Goal: Task Accomplishment & Management: Manage account settings

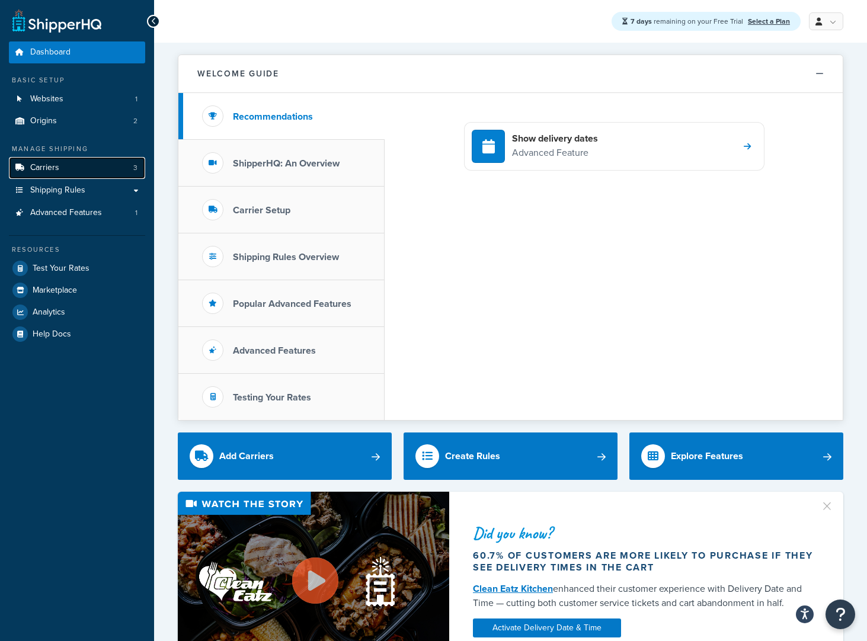
click at [59, 167] on link "Carriers 3" at bounding box center [77, 168] width 136 height 22
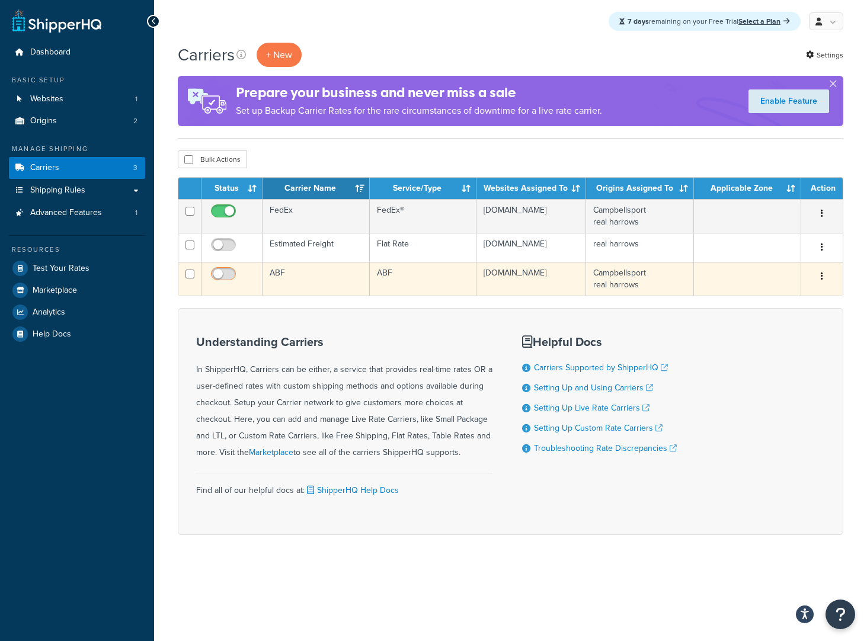
click at [229, 276] on input "checkbox" at bounding box center [225, 277] width 33 height 15
checkbox input "true"
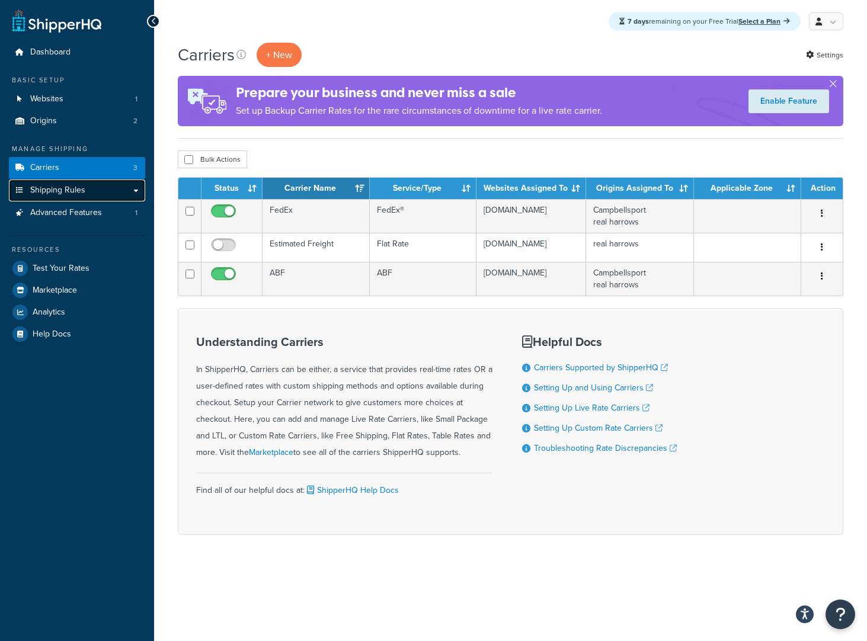
click at [110, 186] on link "Shipping Rules" at bounding box center [77, 191] width 136 height 22
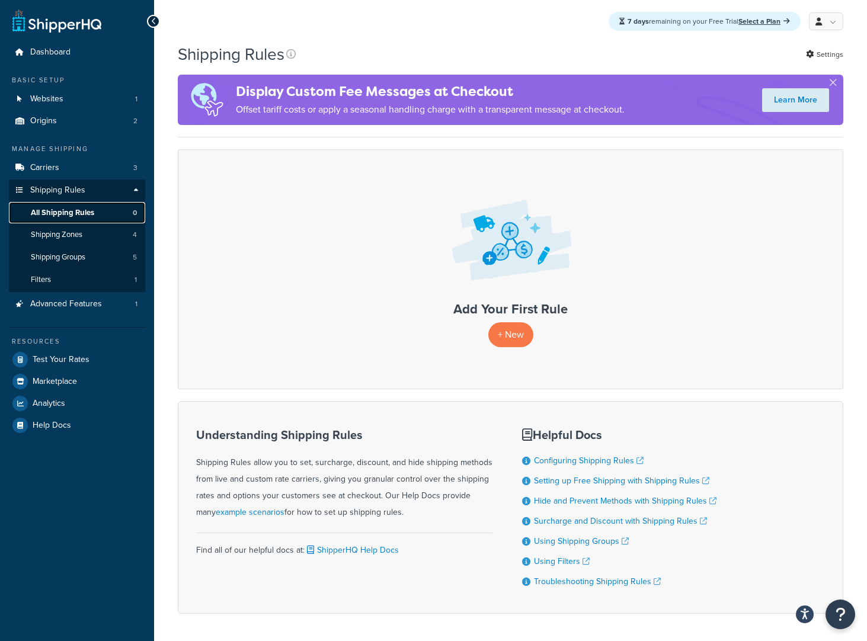
click at [87, 213] on span "All Shipping Rules" at bounding box center [62, 213] width 63 height 10
click at [507, 331] on p "+ New" at bounding box center [510, 334] width 45 height 24
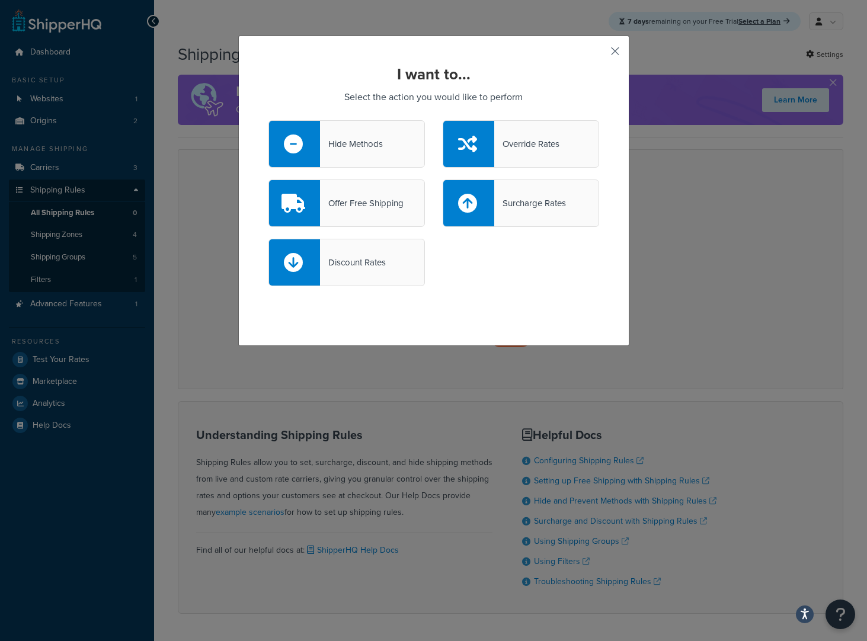
click at [599, 54] on button "button" at bounding box center [597, 55] width 3 height 3
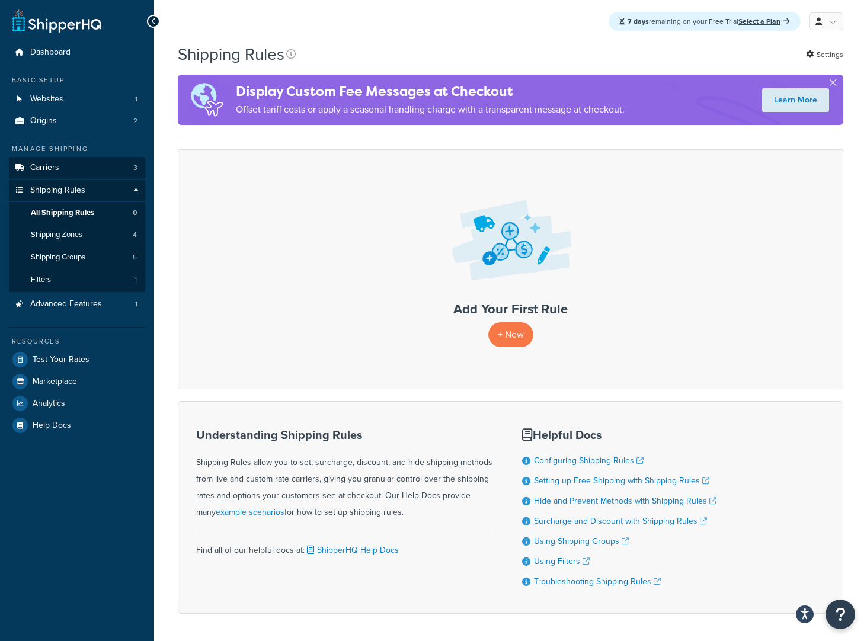
click at [93, 168] on link "Carriers 3" at bounding box center [77, 168] width 136 height 22
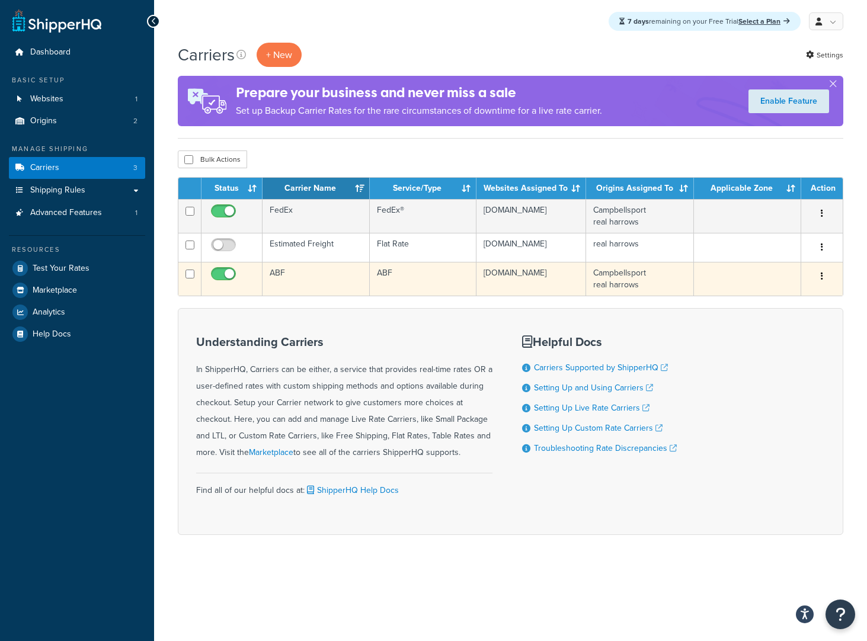
click at [515, 279] on td "[DOMAIN_NAME]" at bounding box center [532, 279] width 110 height 34
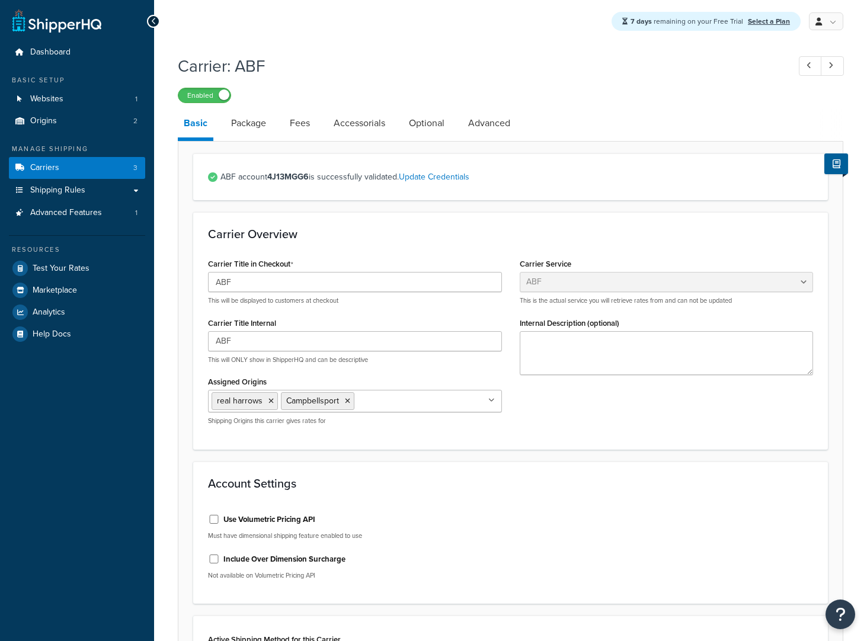
select select "abfFreight"
click at [254, 127] on link "Package" at bounding box center [248, 123] width 47 height 28
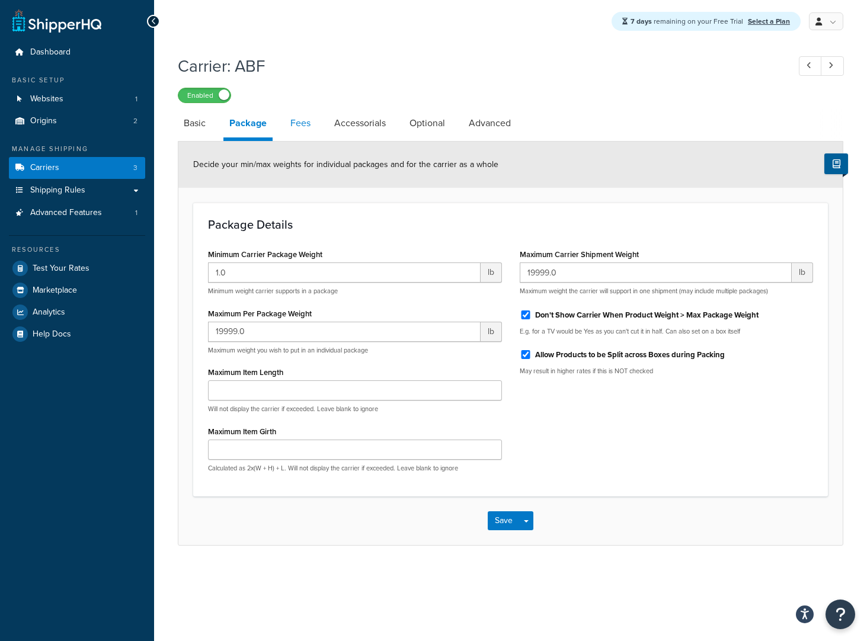
click at [308, 119] on link "Fees" at bounding box center [301, 123] width 32 height 28
select select "AFTER"
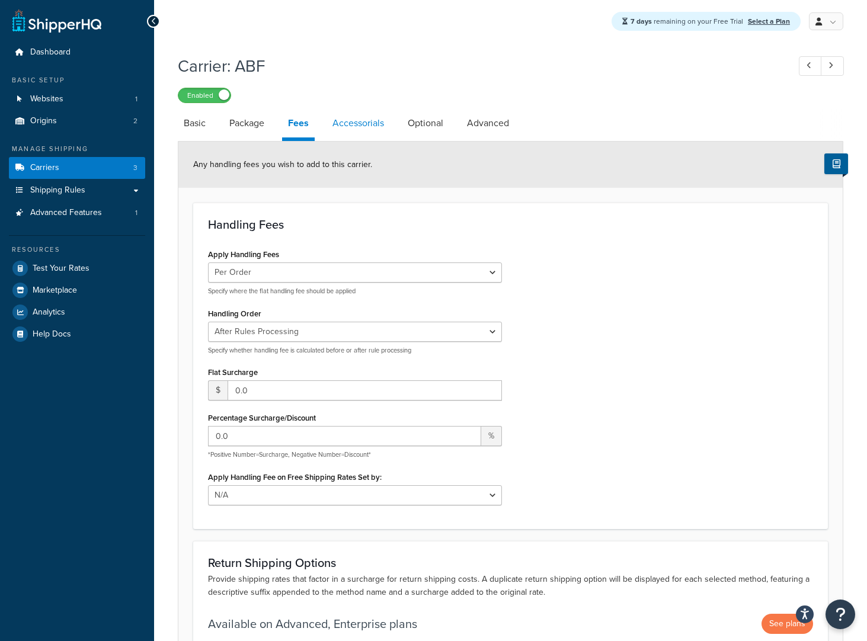
click at [363, 125] on link "Accessorials" at bounding box center [358, 123] width 63 height 28
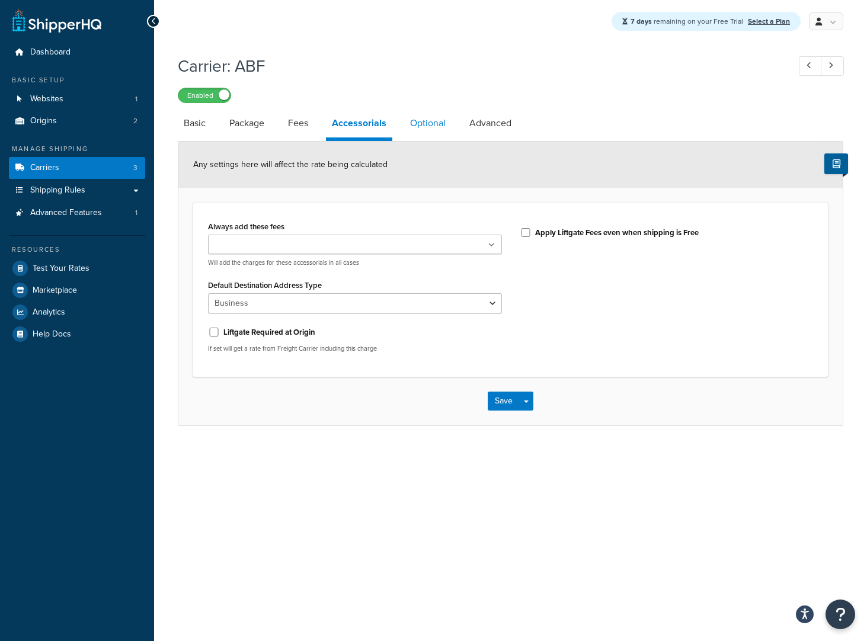
click at [429, 124] on link "Optional" at bounding box center [427, 123] width 47 height 28
select select "70"
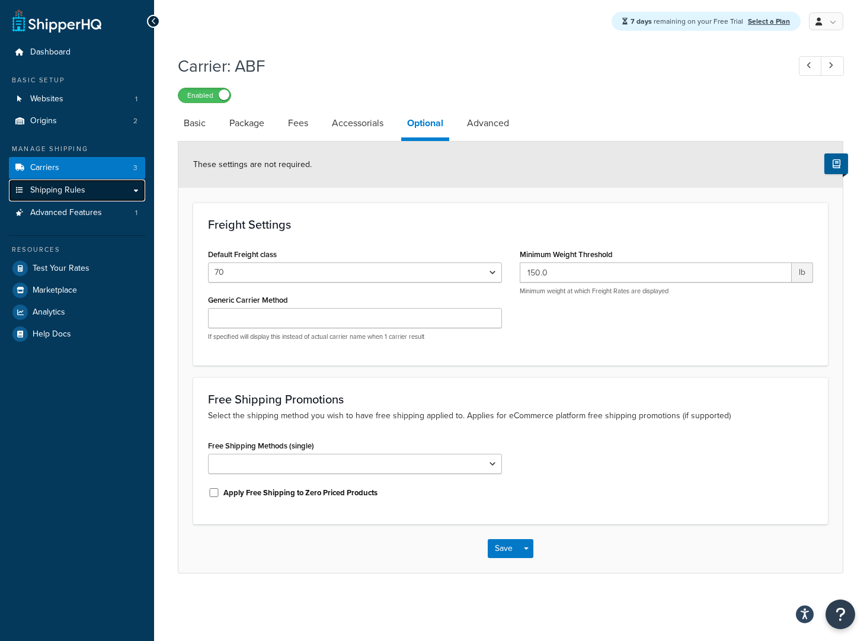
click at [63, 190] on span "Shipping Rules" at bounding box center [57, 191] width 55 height 10
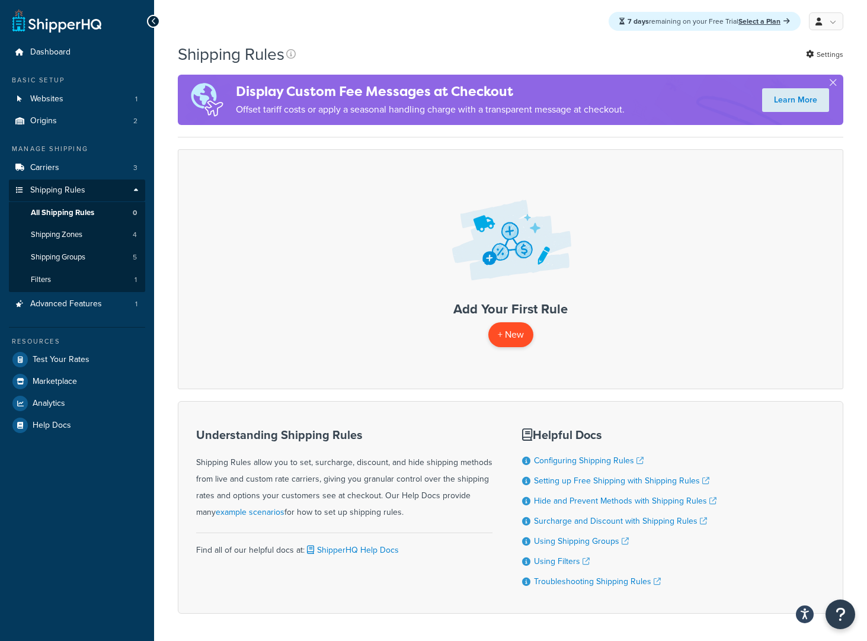
click at [522, 339] on p "+ New" at bounding box center [510, 334] width 45 height 24
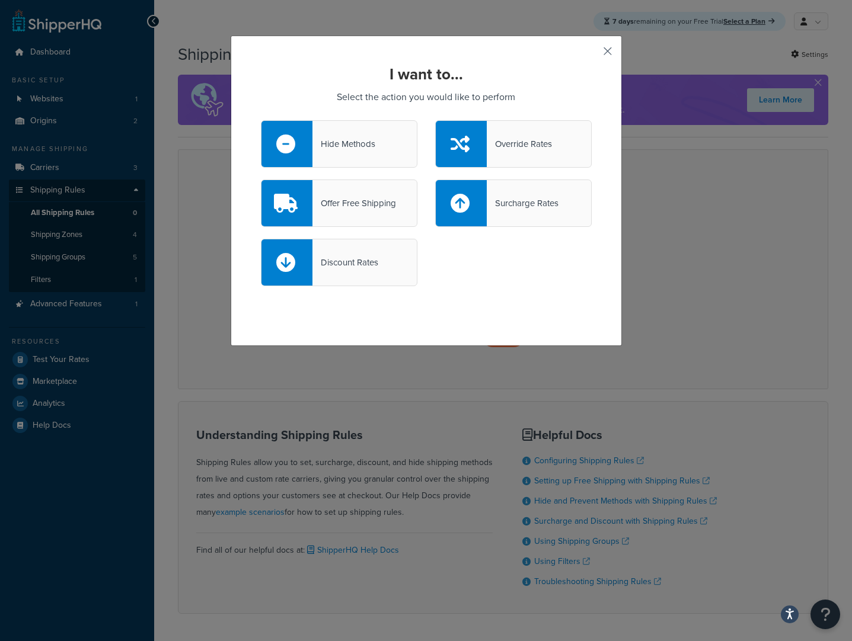
click at [592, 54] on button "button" at bounding box center [590, 55] width 3 height 3
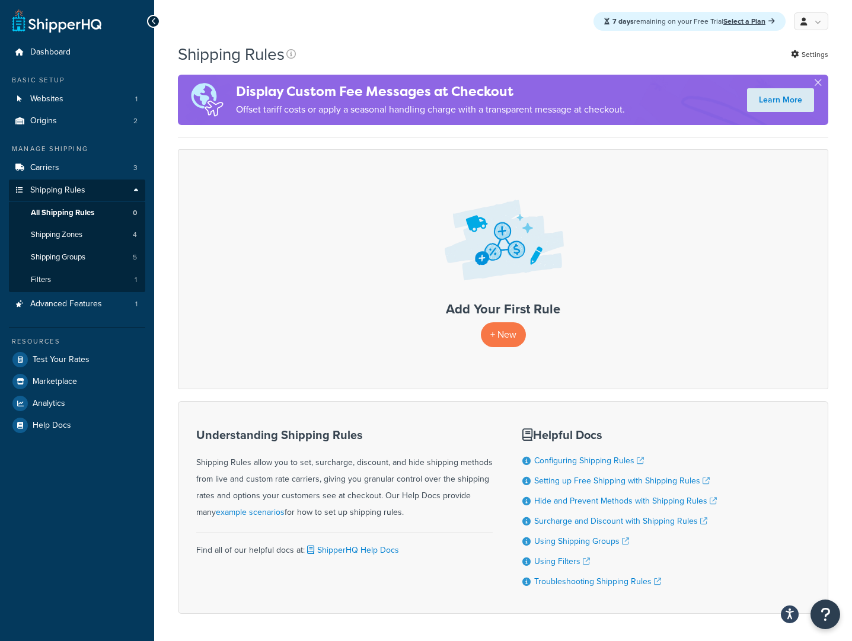
click at [675, 207] on div "Add Your First Rule + New" at bounding box center [503, 269] width 650 height 240
click at [95, 171] on link "Carriers 3" at bounding box center [77, 168] width 136 height 22
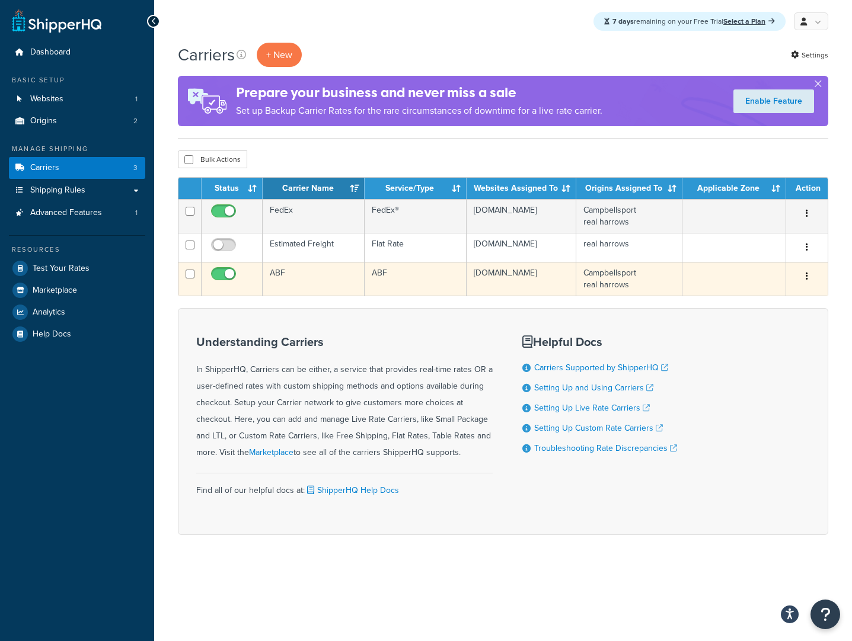
click at [288, 272] on td "ABF" at bounding box center [314, 279] width 102 height 34
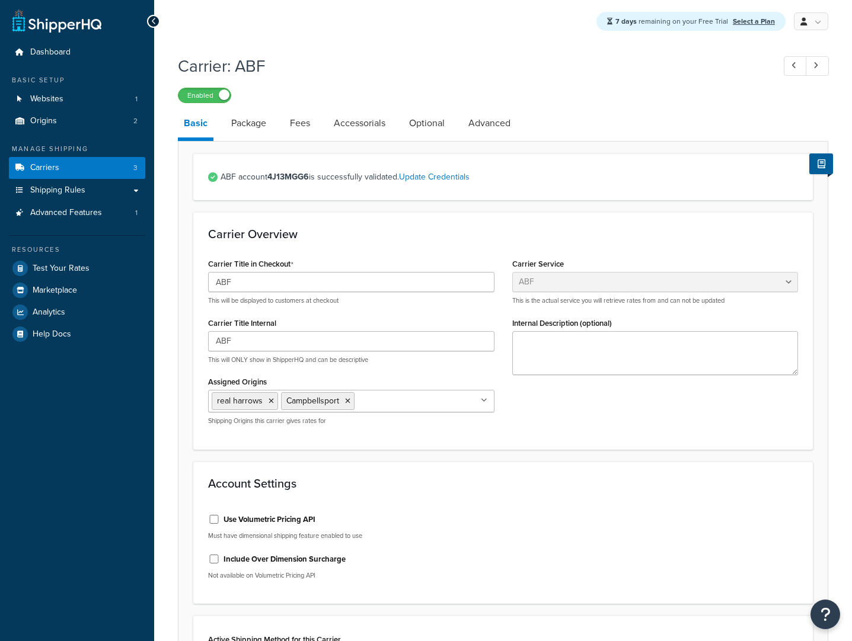
select select "abfFreight"
click at [478, 122] on link "Advanced" at bounding box center [489, 123] width 54 height 28
select select "false"
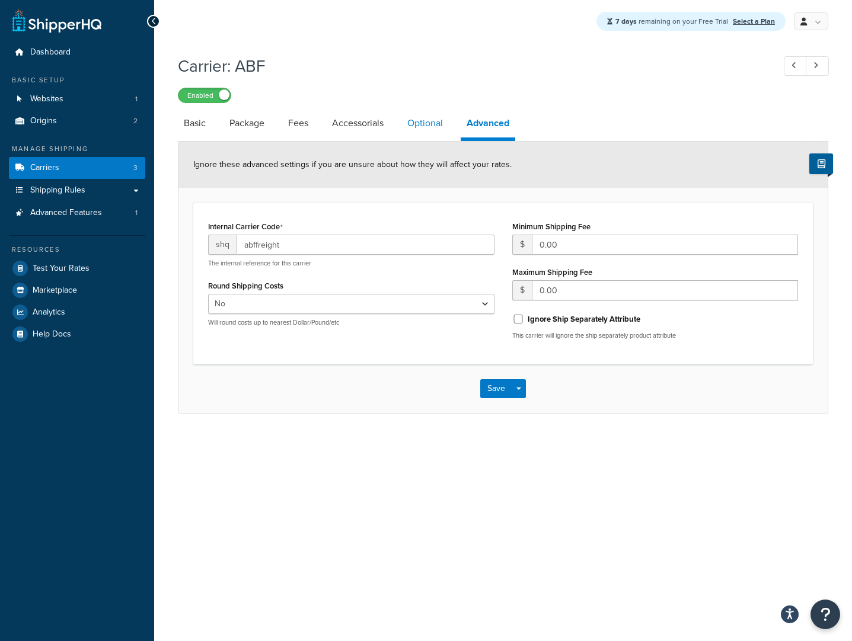
click at [425, 124] on link "Optional" at bounding box center [424, 123] width 47 height 28
select select "70"
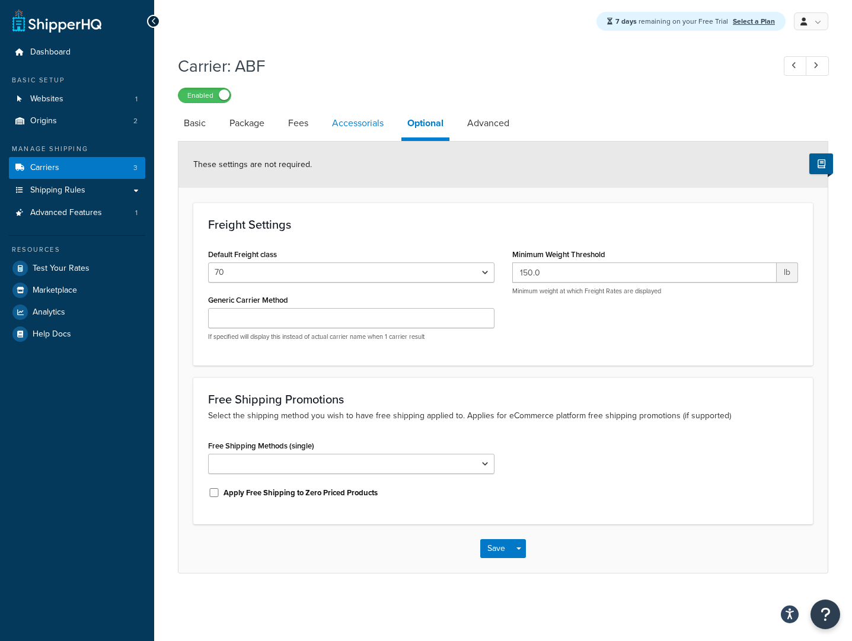
click at [354, 131] on link "Accessorials" at bounding box center [357, 123] width 63 height 28
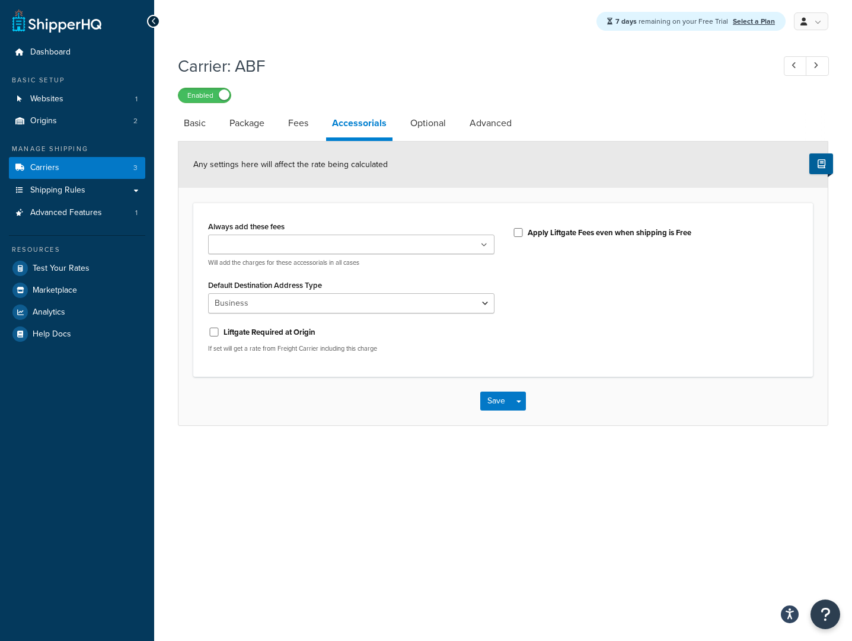
click at [360, 248] on ul at bounding box center [351, 245] width 286 height 20
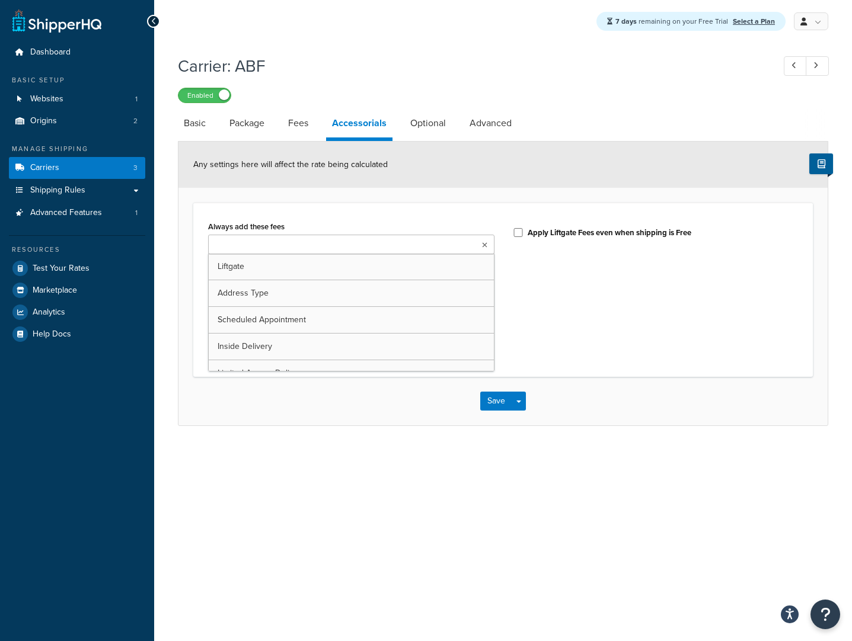
click at [439, 207] on div "Always add these fees Liftgate Address Type Scheduled Appointment Inside Delive…" at bounding box center [503, 290] width 620 height 174
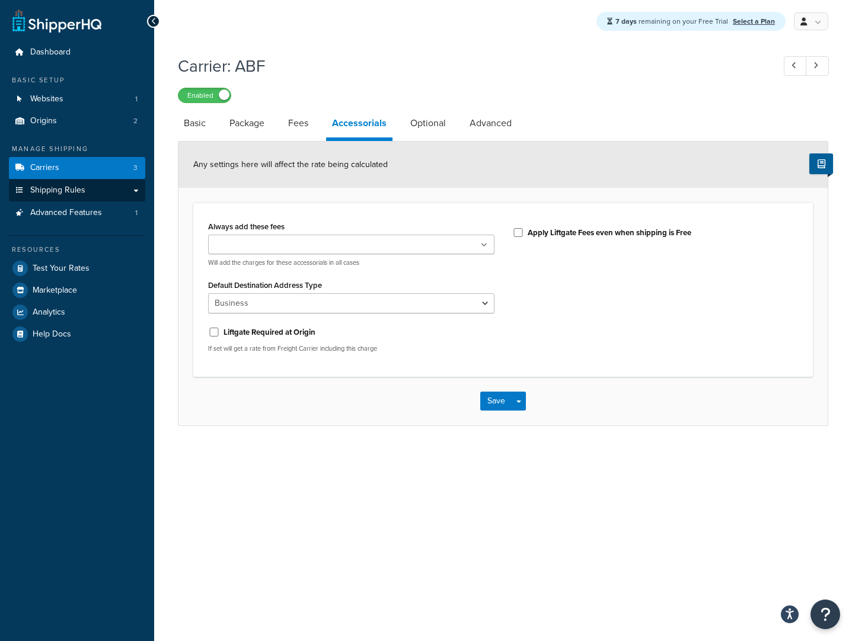
click at [90, 193] on link "Shipping Rules" at bounding box center [77, 191] width 136 height 22
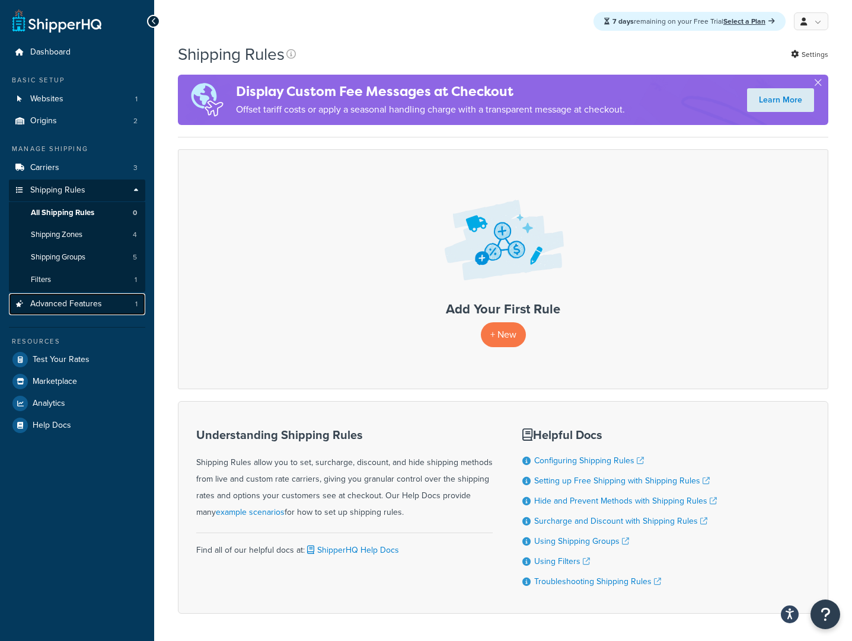
click at [92, 305] on span "Advanced Features" at bounding box center [66, 304] width 72 height 10
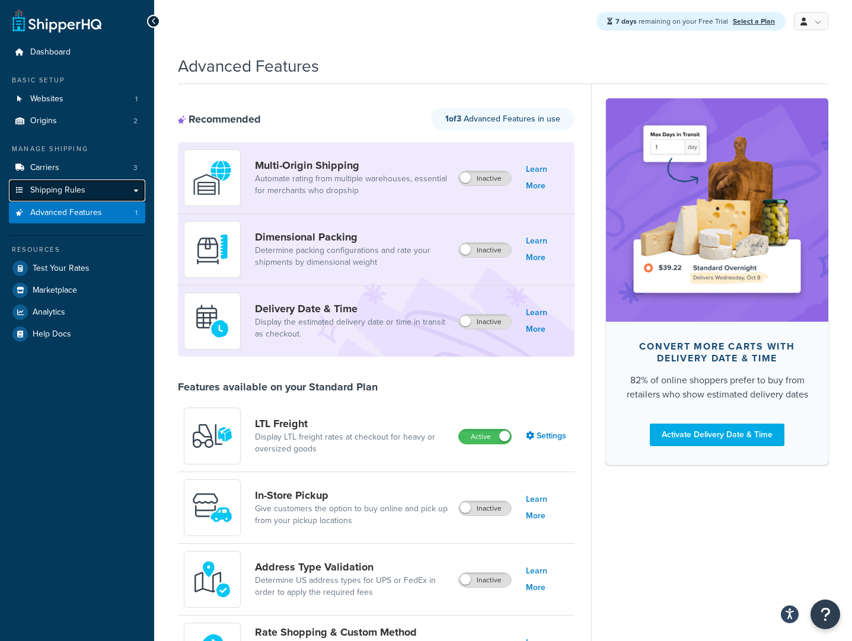
click at [71, 191] on span "Shipping Rules" at bounding box center [57, 191] width 55 height 10
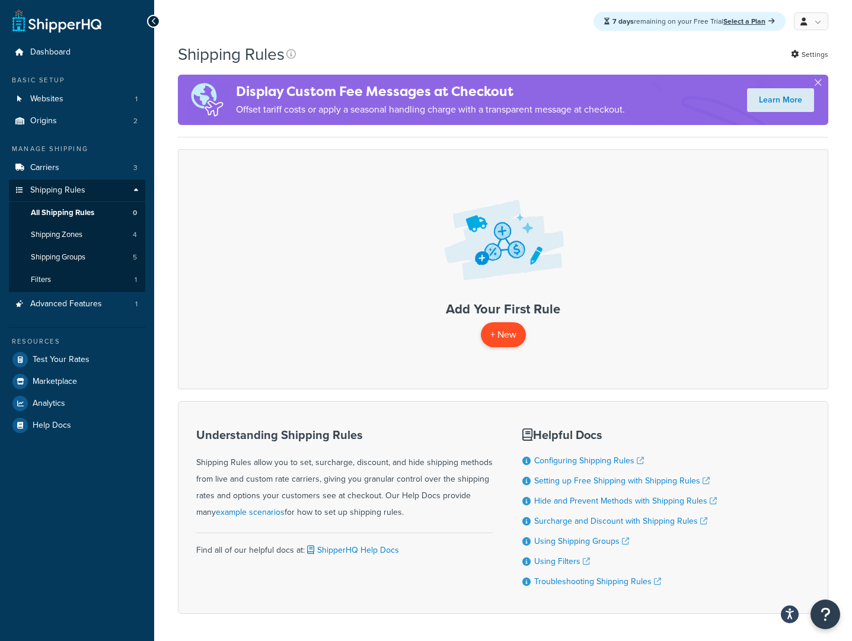
click at [505, 339] on p "+ New" at bounding box center [503, 334] width 45 height 24
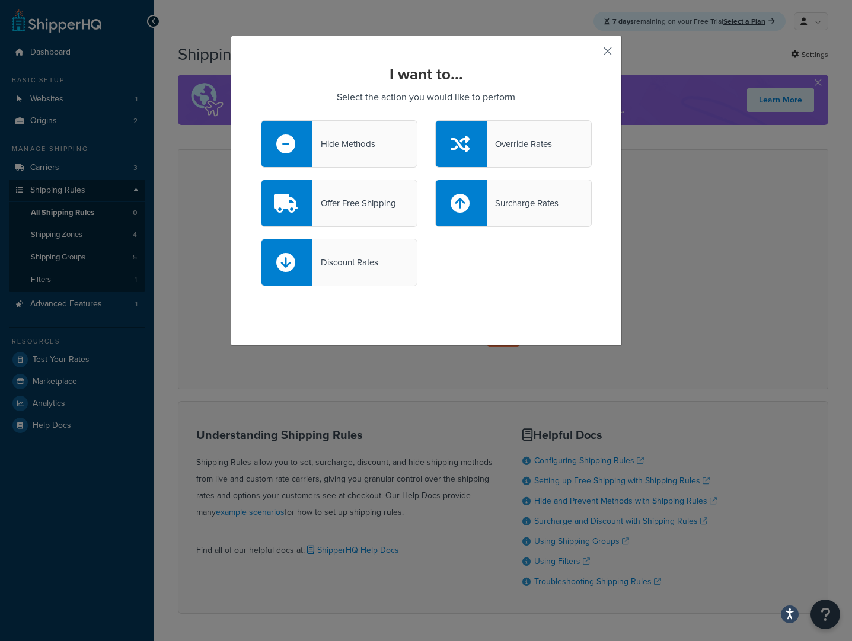
click at [592, 54] on button "button" at bounding box center [590, 55] width 3 height 3
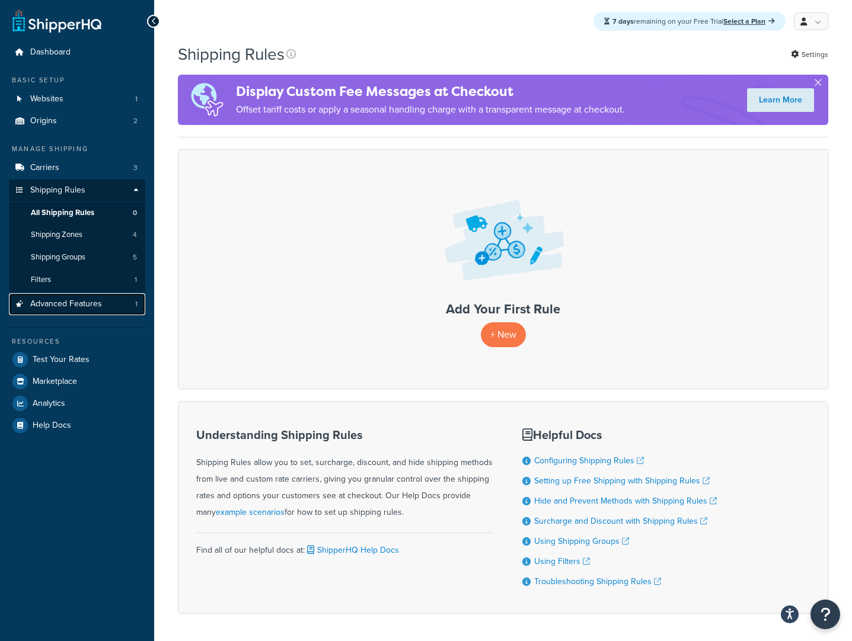
click at [75, 302] on span "Advanced Features" at bounding box center [66, 304] width 72 height 10
